Goal: Transaction & Acquisition: Download file/media

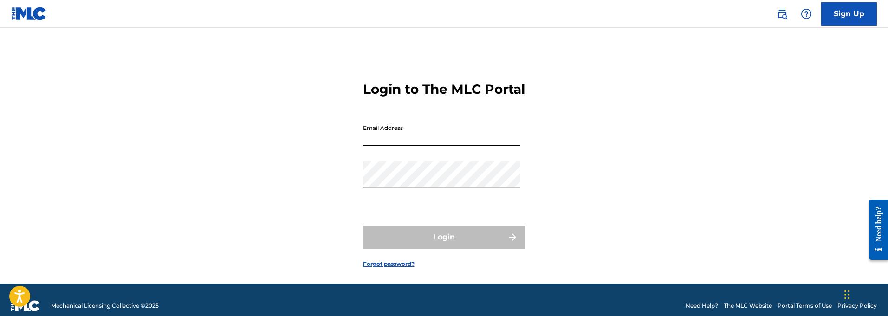
type input "[EMAIL_ADDRESS][DOMAIN_NAME]"
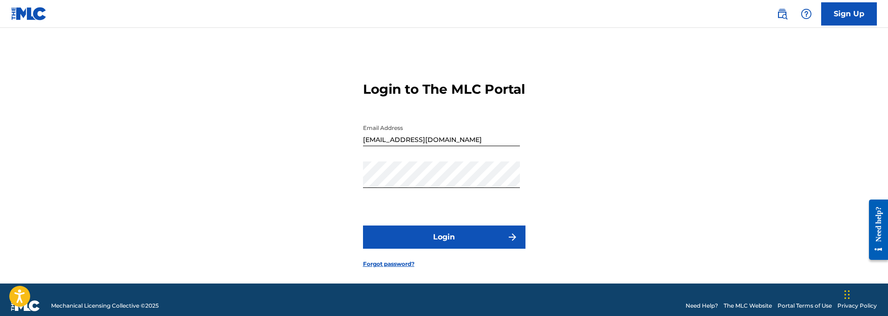
click at [446, 249] on button "Login" at bounding box center [444, 237] width 162 height 23
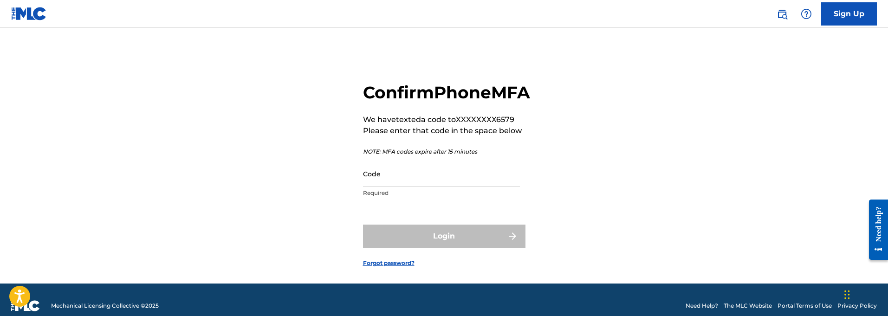
click at [389, 187] on input "Code" at bounding box center [441, 174] width 157 height 26
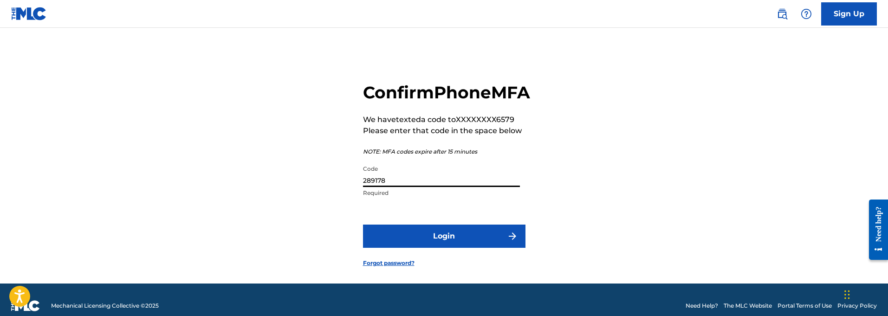
type input "289178"
click at [456, 248] on button "Login" at bounding box center [444, 236] width 162 height 23
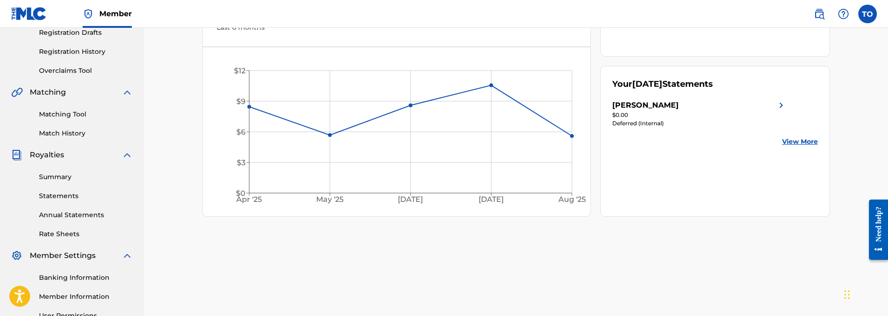
scroll to position [163, 0]
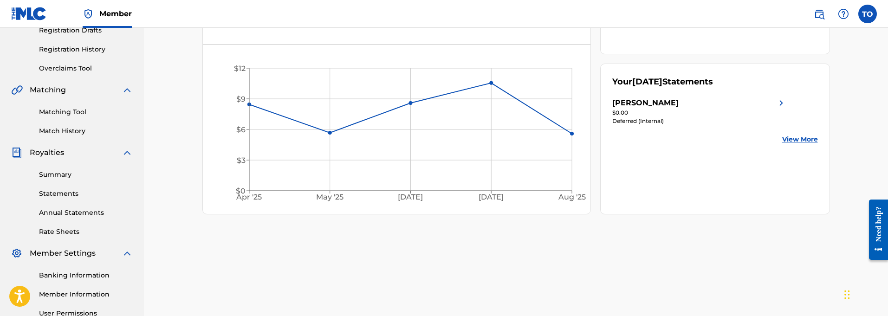
click at [791, 138] on link "View More" at bounding box center [800, 140] width 36 height 10
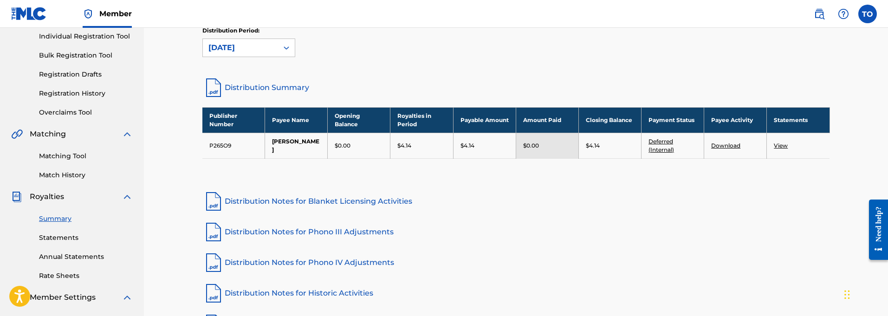
scroll to position [126, 0]
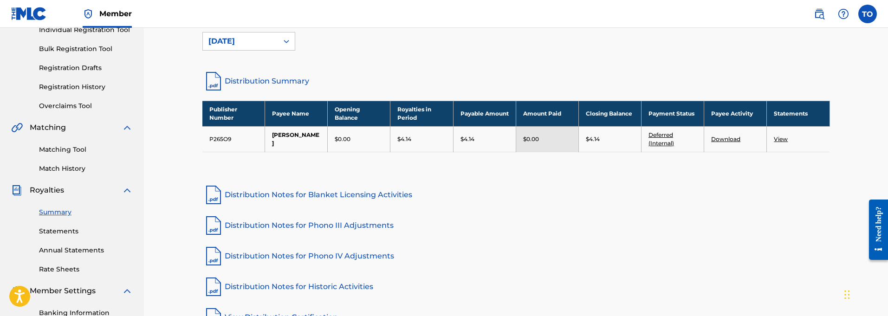
click at [664, 143] on link "Deferred (Internal)" at bounding box center [661, 138] width 26 height 15
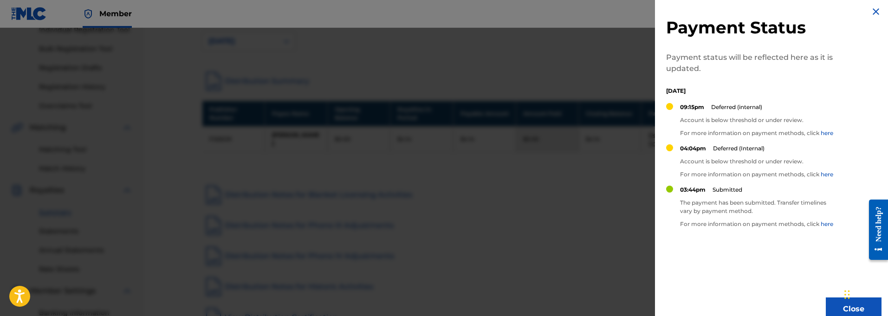
scroll to position [6, 0]
click at [827, 133] on link "here" at bounding box center [827, 132] width 13 height 7
click at [872, 10] on img at bounding box center [875, 11] width 11 height 11
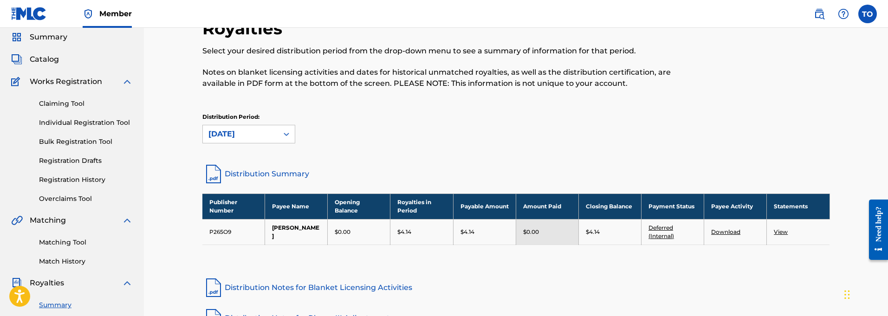
scroll to position [29, 0]
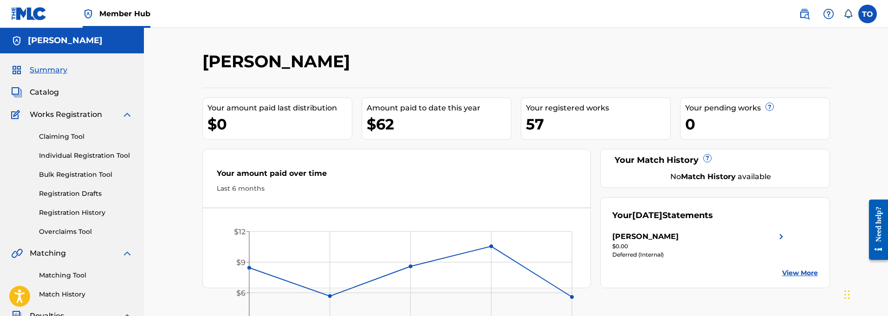
drag, startPoint x: 837, startPoint y: 300, endPoint x: 442, endPoint y: 34, distance: 476.4
click at [443, 34] on div "TOMAS ORTIZ Your amount paid last distribution $0 Amount paid to date this year…" at bounding box center [516, 279] width 744 height 503
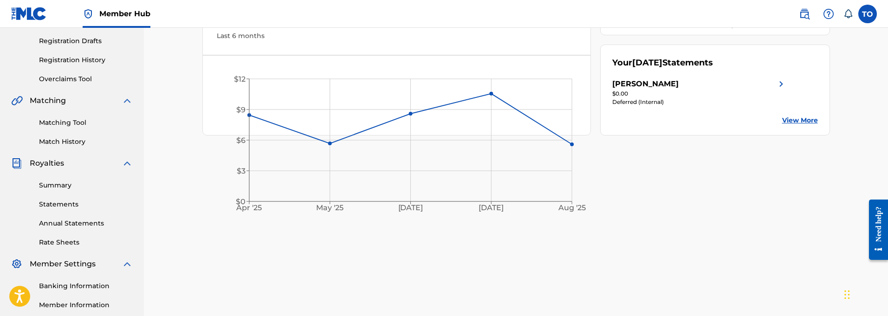
scroll to position [149, 0]
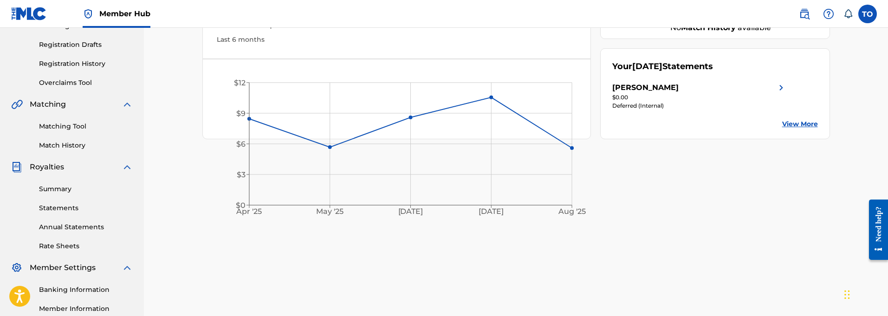
click at [801, 123] on link "View More" at bounding box center [800, 124] width 36 height 10
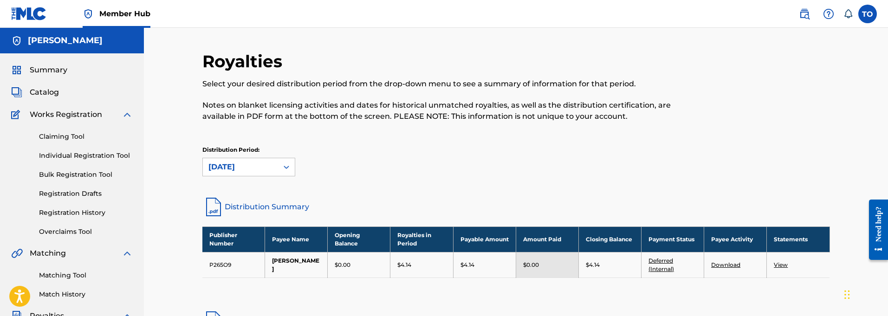
click at [724, 265] on link "Download" at bounding box center [725, 264] width 29 height 7
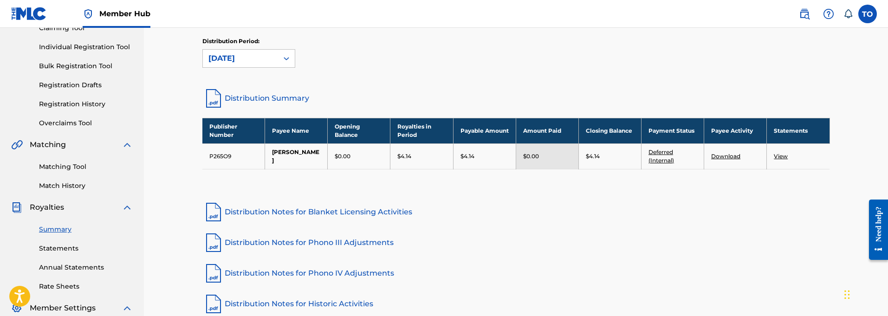
scroll to position [110, 0]
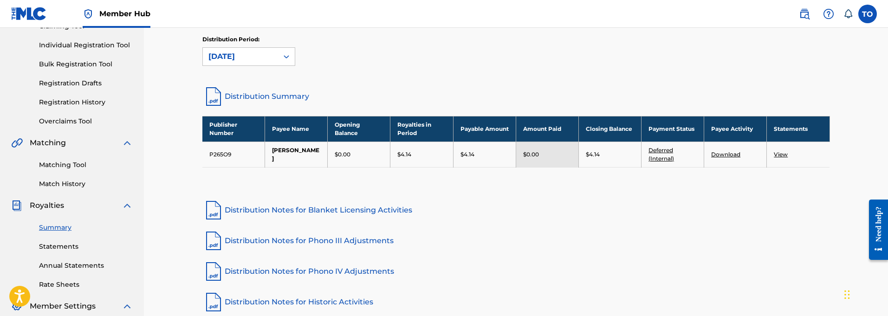
click at [781, 155] on link "View" at bounding box center [781, 154] width 14 height 7
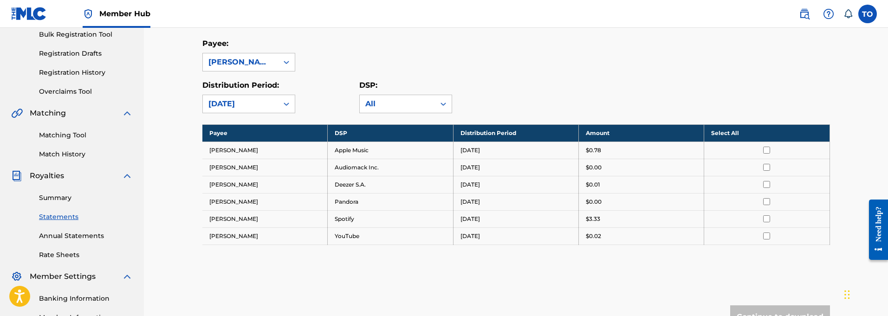
scroll to position [222, 0]
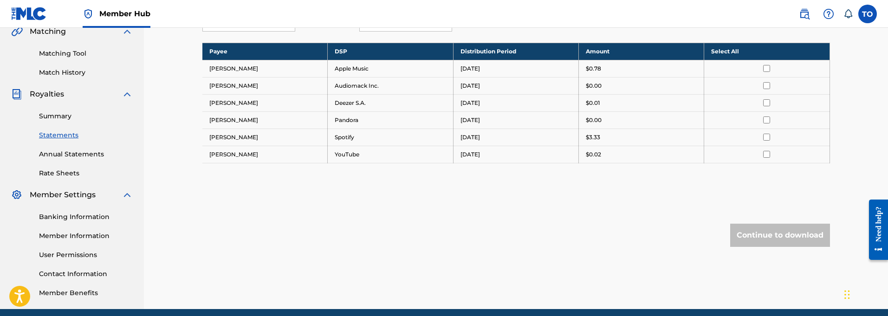
click at [766, 67] on input "checkbox" at bounding box center [766, 68] width 7 height 7
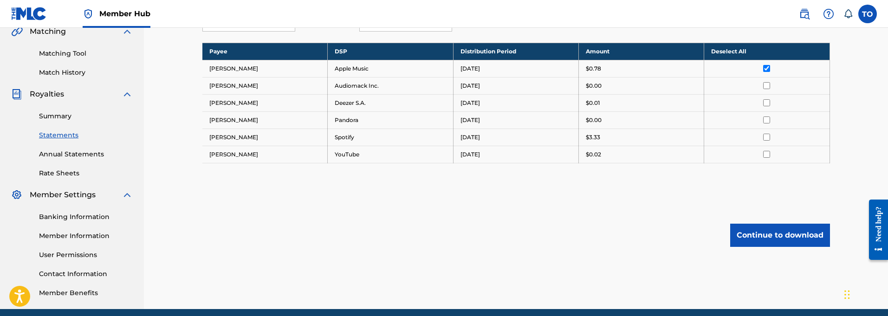
click at [768, 89] on td at bounding box center [766, 85] width 125 height 17
click at [766, 104] on input "checkbox" at bounding box center [766, 102] width 7 height 7
click at [766, 86] on input "checkbox" at bounding box center [766, 85] width 7 height 7
click at [768, 122] on input "checkbox" at bounding box center [766, 119] width 7 height 7
click at [766, 138] on input "checkbox" at bounding box center [766, 137] width 7 height 7
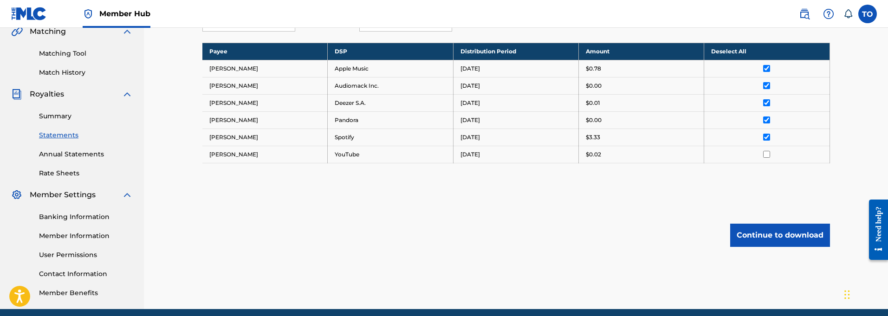
click at [766, 156] on input "checkbox" at bounding box center [766, 154] width 7 height 7
click at [774, 234] on button "Continue to download" at bounding box center [780, 235] width 100 height 23
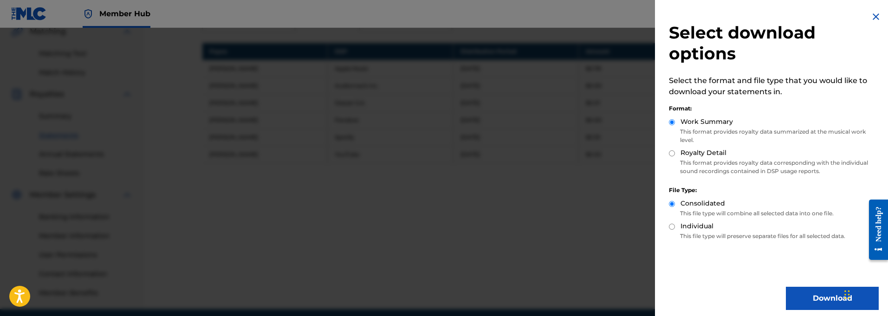
click at [819, 296] on button "Download" at bounding box center [832, 298] width 93 height 23
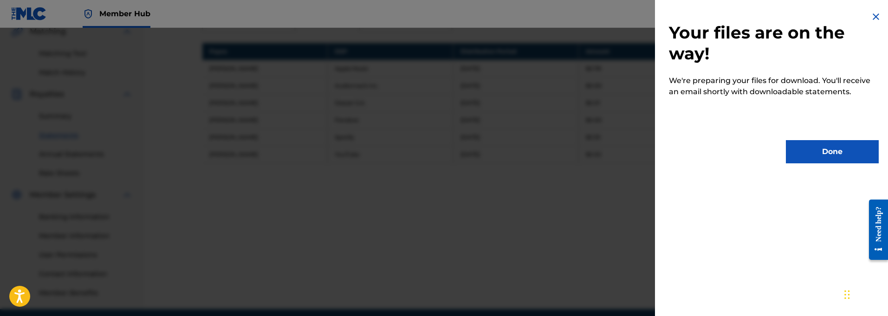
click at [832, 151] on button "Done" at bounding box center [832, 151] width 93 height 23
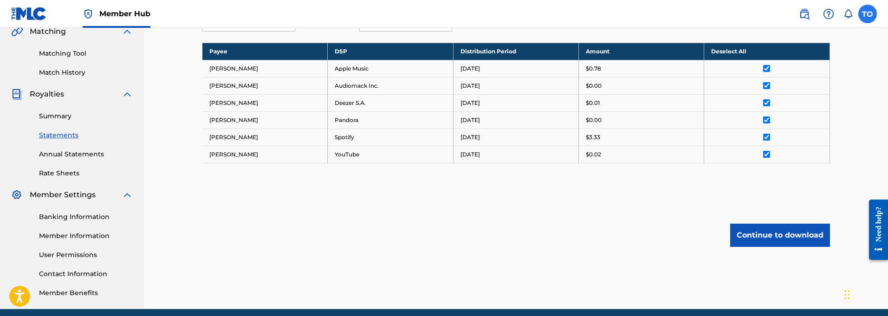
click at [866, 15] on label at bounding box center [867, 14] width 19 height 19
click at [867, 14] on input "TO Tomas Ortiz bigrobertlaster@gmail.com Notification Preferences Profile Log o…" at bounding box center [867, 14] width 0 height 0
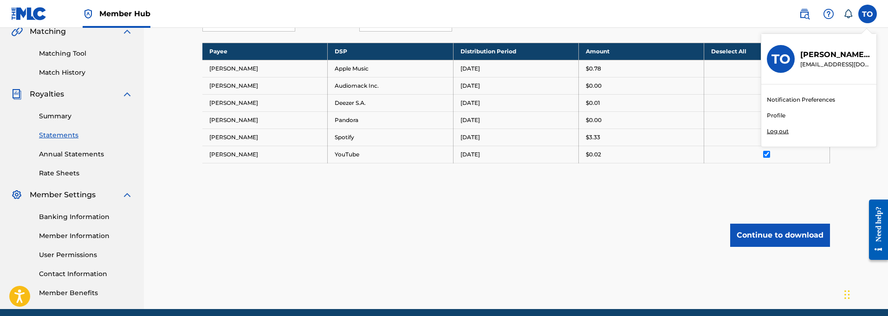
click at [777, 132] on p "Log out" at bounding box center [778, 131] width 22 height 8
click at [867, 14] on input "TO Tomas Ortiz bigrobertlaster@gmail.com Notification Preferences Profile Log o…" at bounding box center [867, 14] width 0 height 0
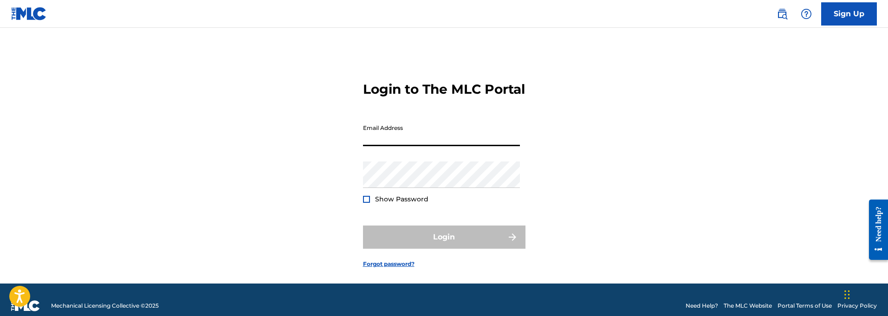
click at [187, 63] on div "Login to The MLC Portal Email Address Password Show Password Login Forgot passw…" at bounding box center [444, 167] width 650 height 233
